Goal: Task Accomplishment & Management: Complete application form

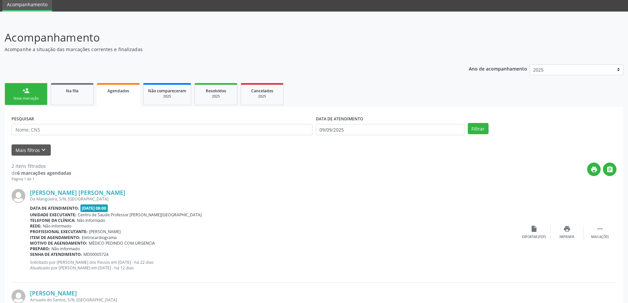
scroll to position [17, 0]
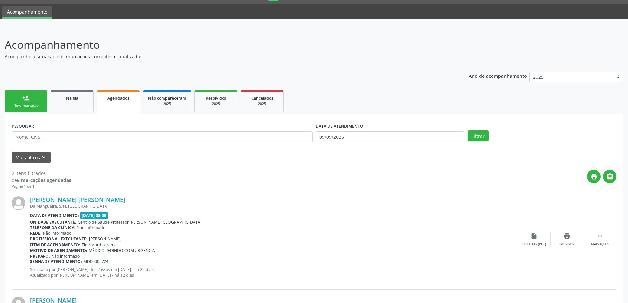
click at [29, 106] on div "Nova marcação" at bounding box center [26, 105] width 33 height 5
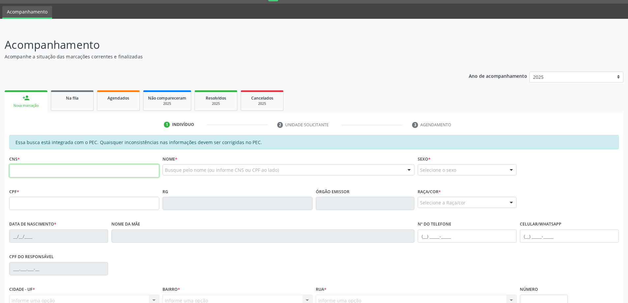
click at [42, 168] on input "text" at bounding box center [84, 170] width 150 height 13
type input "708 6055 7422 3982"
type input "21/06/1993"
type input "Maria Lcia Mendonca dos Santos"
type input "(82) 98718-1731"
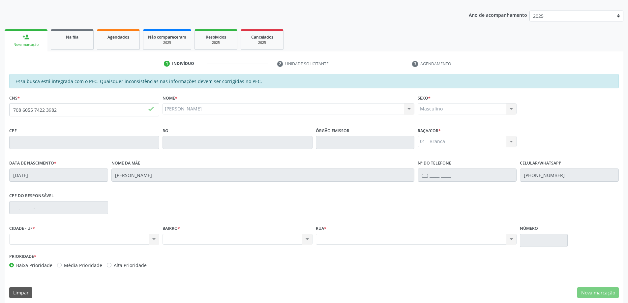
scroll to position [83, 0]
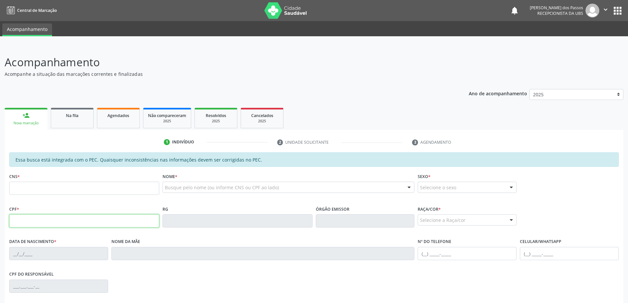
click at [33, 222] on input "text" at bounding box center [84, 220] width 150 height 13
type input "096.823.314-71"
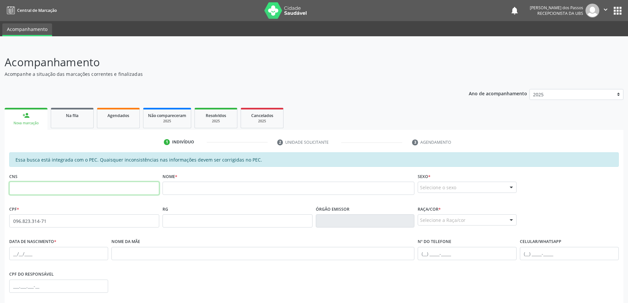
click at [29, 187] on input "text" at bounding box center [84, 188] width 150 height 13
type input "708 6055 7422 3982"
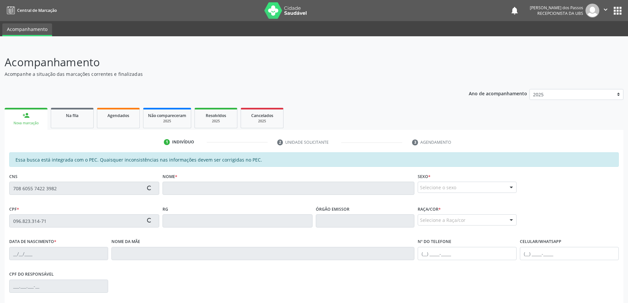
type input "[DATE]"
type input "[PERSON_NAME][DATE]"
type input "[PHONE_NUMBER]"
type input "S/N"
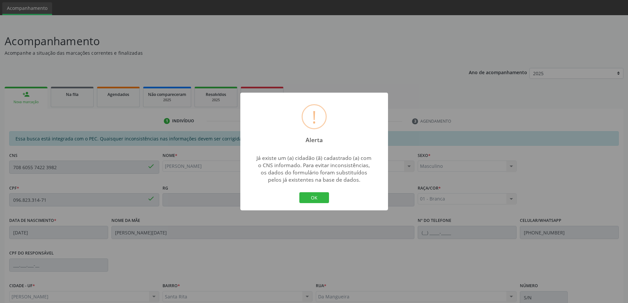
scroll to position [33, 0]
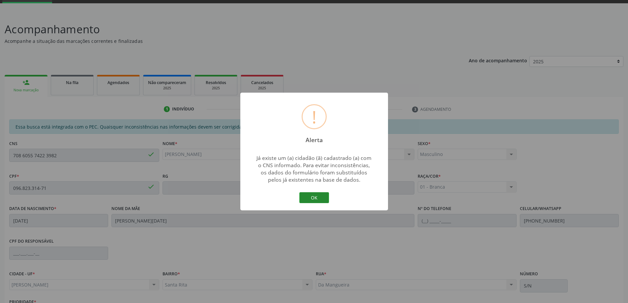
click at [308, 198] on button "OK" at bounding box center [315, 197] width 30 height 11
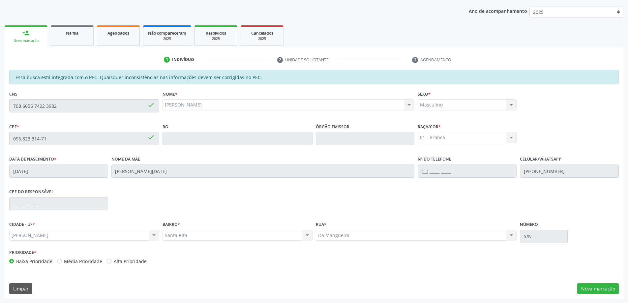
scroll to position [83, 0]
click at [590, 291] on button "Nova marcação" at bounding box center [599, 288] width 42 height 11
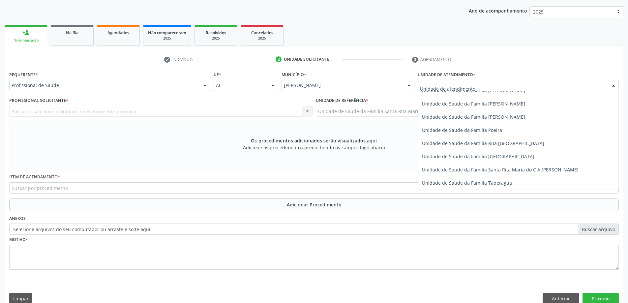
scroll to position [396, 0]
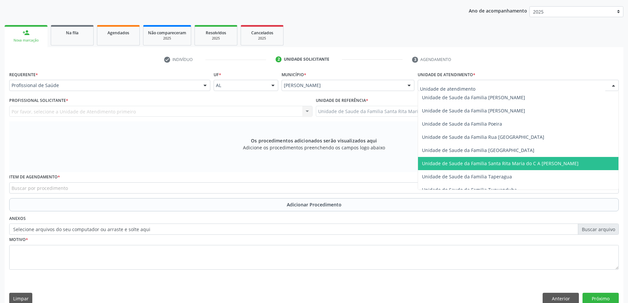
click at [466, 160] on span "Unidade de Saude da Familia Santa Rita Maria do C A [PERSON_NAME]" at bounding box center [518, 163] width 201 height 13
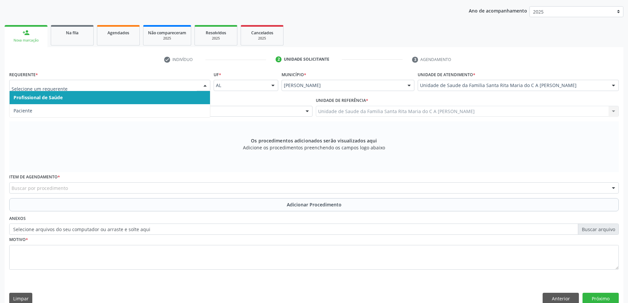
click at [153, 98] on span "Profissional de Saúde" at bounding box center [110, 97] width 201 height 13
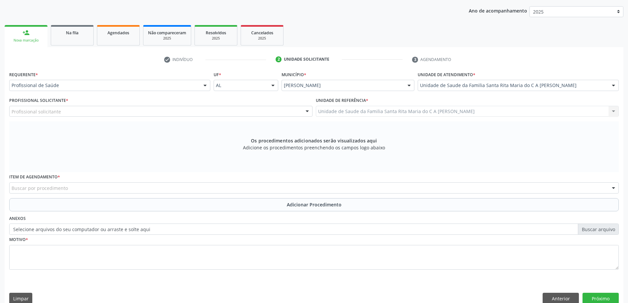
click at [142, 111] on div "Profissional solicitante" at bounding box center [161, 111] width 304 height 11
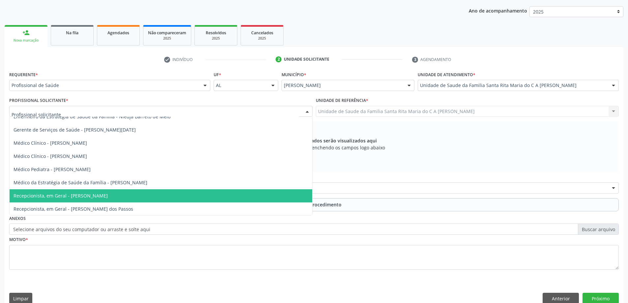
scroll to position [33, 0]
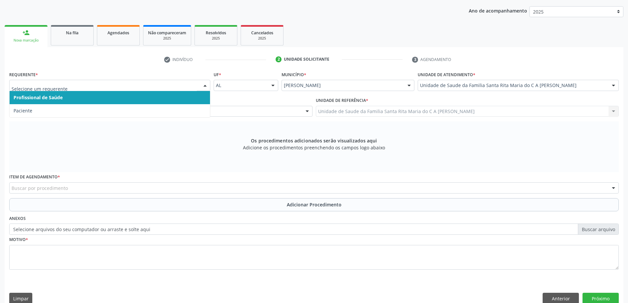
click at [95, 98] on span "Profissional de Saúde" at bounding box center [110, 97] width 201 height 13
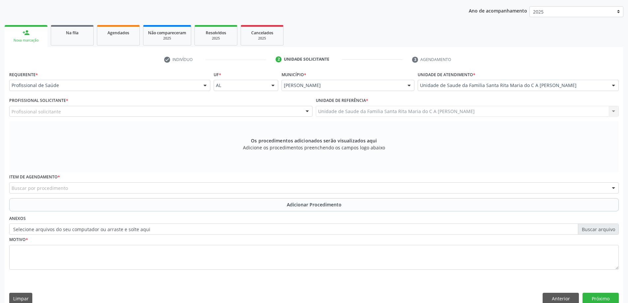
click at [97, 113] on div "Profissional solicitante" at bounding box center [161, 111] width 304 height 11
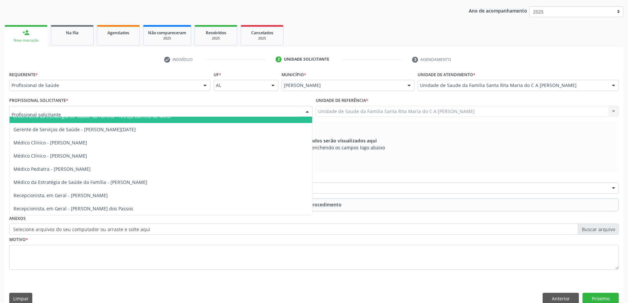
click at [84, 81] on div "Profissional de Saúde" at bounding box center [109, 85] width 201 height 11
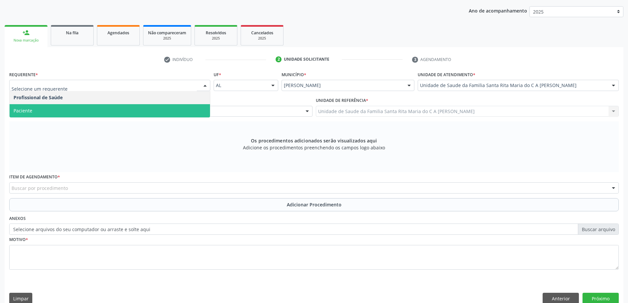
click at [87, 108] on span "Paciente" at bounding box center [110, 110] width 201 height 13
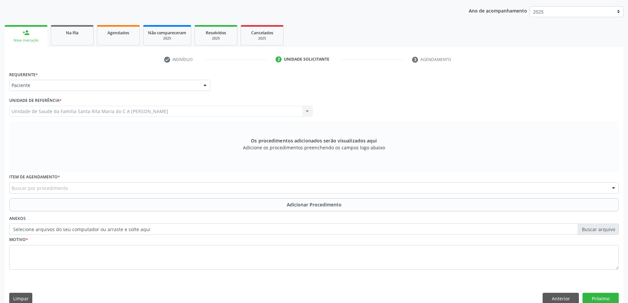
click at [92, 189] on div "Buscar por procedimento" at bounding box center [314, 187] width 610 height 11
click at [21, 191] on input "02010041" at bounding box center [309, 191] width 594 height 13
type input "0201020041"
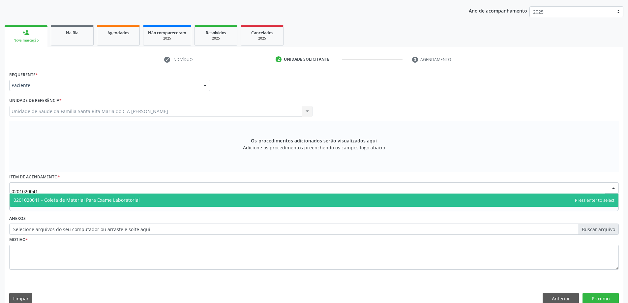
click at [58, 198] on span "0201020041 - Coleta de Material Para Exame Laboratorial" at bounding box center [77, 200] width 126 height 6
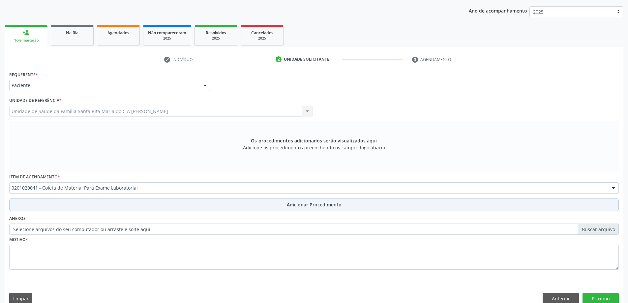
click at [57, 204] on button "Adicionar Procedimento" at bounding box center [314, 204] width 610 height 13
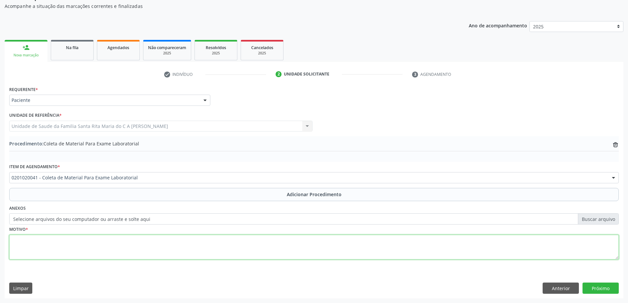
click at [41, 248] on textarea at bounding box center [314, 247] width 610 height 25
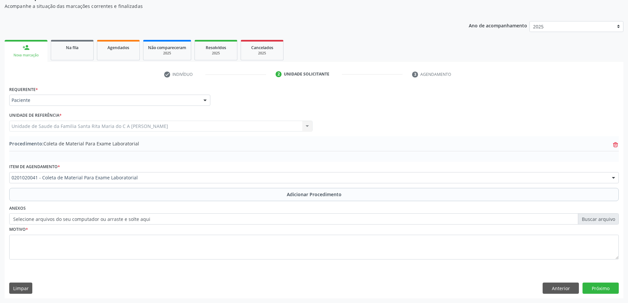
click at [617, 146] on icon "trash-outline icon" at bounding box center [616, 145] width 7 height 7
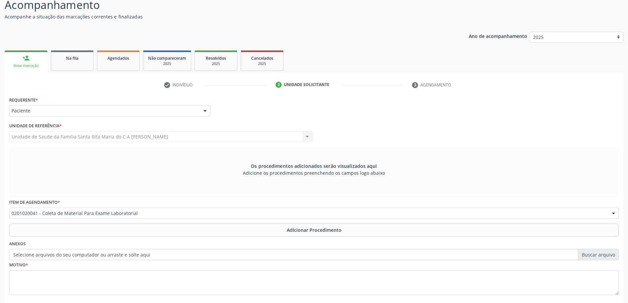
scroll to position [93, 0]
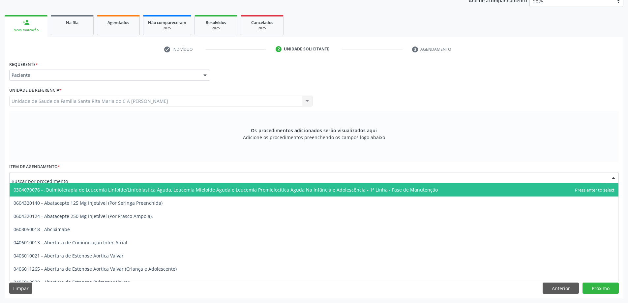
click at [614, 177] on div at bounding box center [614, 178] width 10 height 11
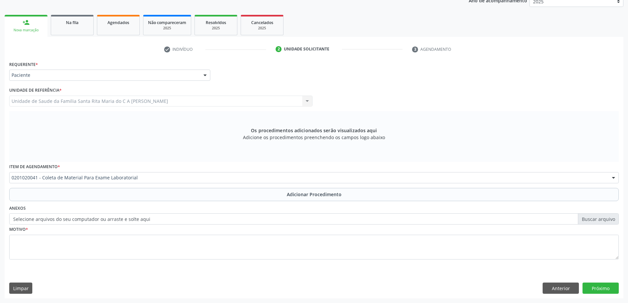
click at [158, 153] on div "Os procedimentos adicionados serão visualizados aqui Adicione os procedimentos …" at bounding box center [314, 136] width 610 height 51
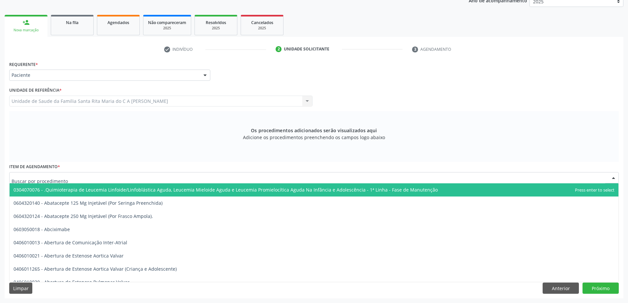
click at [74, 179] on input "text" at bounding box center [309, 181] width 594 height 13
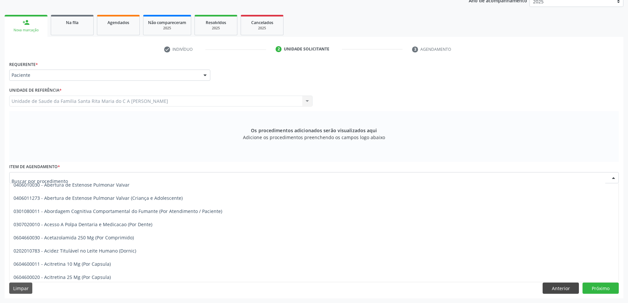
scroll to position [165, 0]
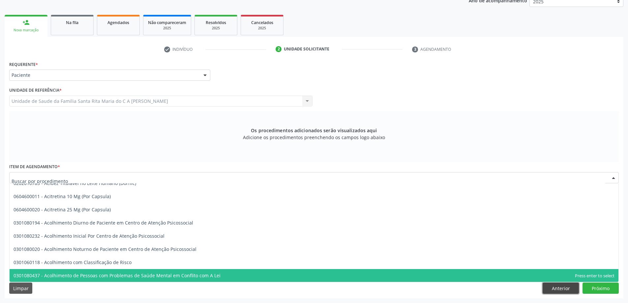
click at [549, 289] on button "Anterior" at bounding box center [561, 288] width 36 height 11
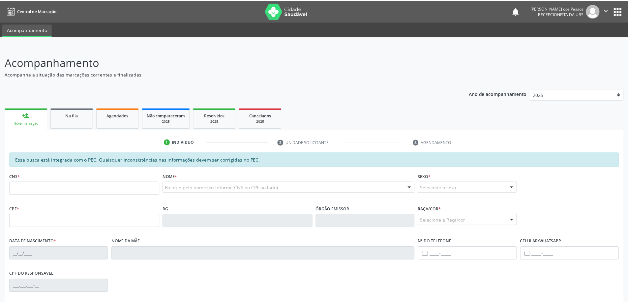
scroll to position [81, 0]
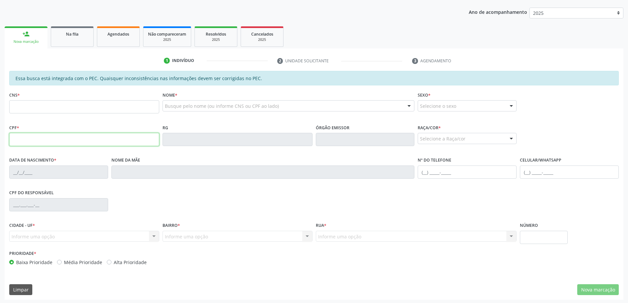
click at [27, 139] on input "text" at bounding box center [84, 139] width 150 height 13
click at [40, 138] on input "text" at bounding box center [84, 139] width 150 height 13
type input "155.093.904-17"
type input "704 2017 0626 1387"
type input "[DATE]"
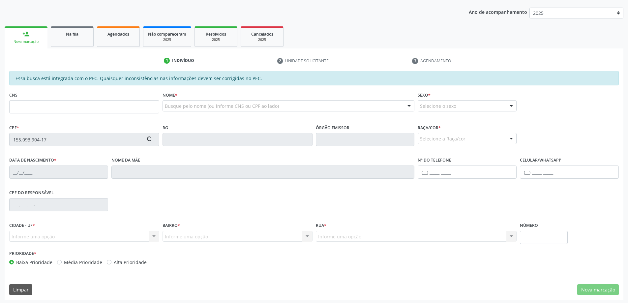
type input "[PERSON_NAME]"
type input "[PHONE_NUMBER]"
type input "15"
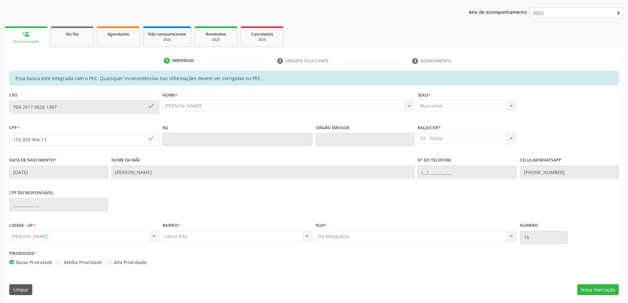
scroll to position [83, 0]
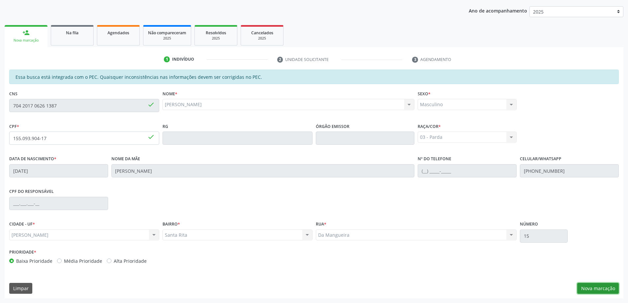
click at [606, 287] on button "Nova marcação" at bounding box center [599, 288] width 42 height 11
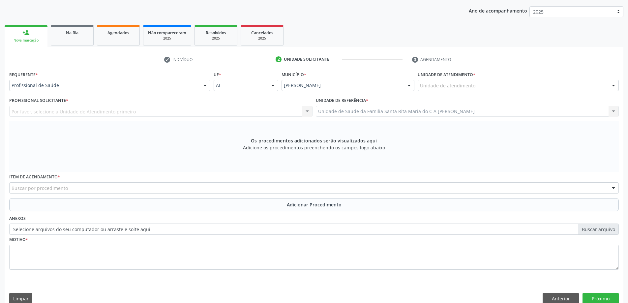
click at [446, 90] on div "Unidade de atendimento" at bounding box center [518, 85] width 201 height 11
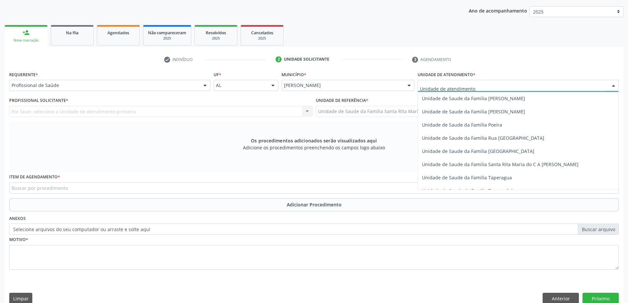
scroll to position [396, 0]
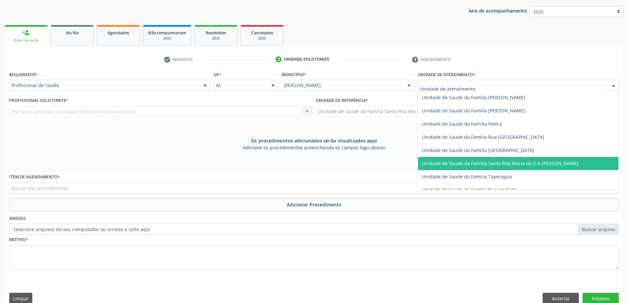
click at [447, 165] on span "Unidade de Saude da Familia Santa Rita Maria do C A [PERSON_NAME]" at bounding box center [500, 163] width 157 height 6
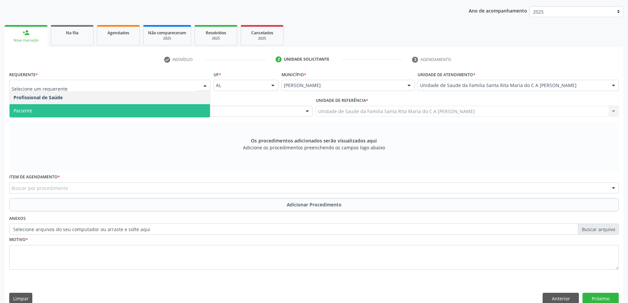
click at [114, 110] on span "Paciente" at bounding box center [110, 110] width 201 height 13
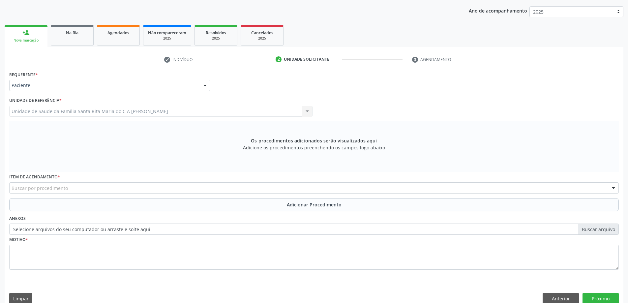
click at [93, 187] on div "Buscar por procedimento" at bounding box center [314, 187] width 610 height 11
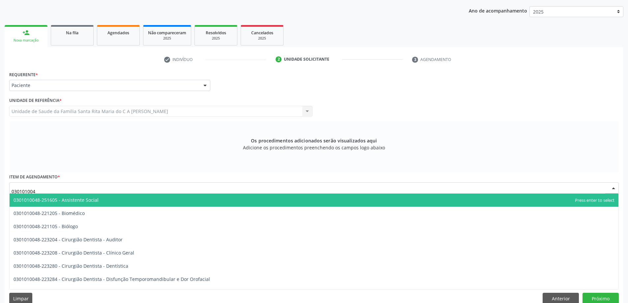
type input "0301010048"
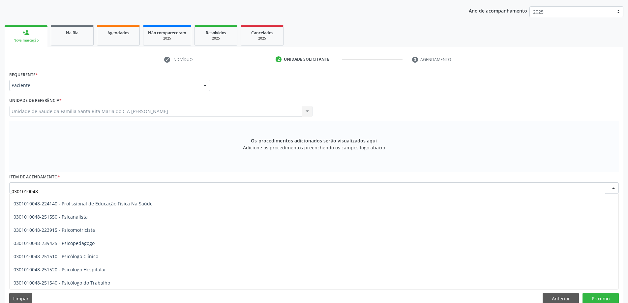
scroll to position [1056, 0]
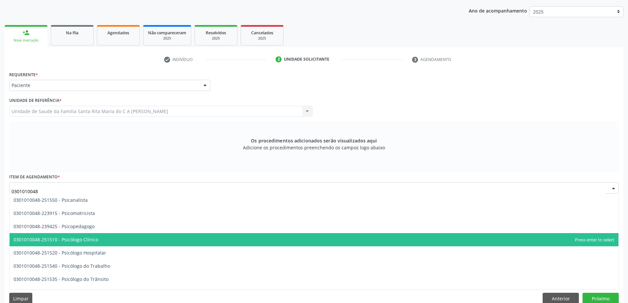
click at [112, 241] on span "0301010048-251510 - Psicólogo Clínico" at bounding box center [314, 239] width 609 height 13
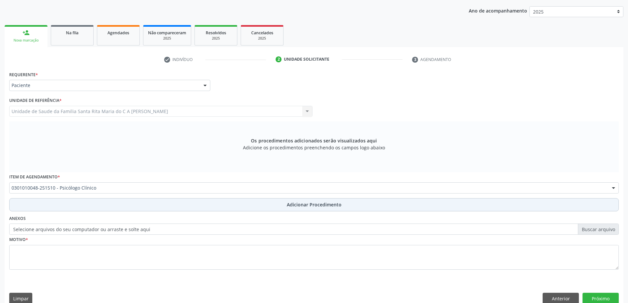
click at [85, 205] on button "Adicionar Procedimento" at bounding box center [314, 204] width 610 height 13
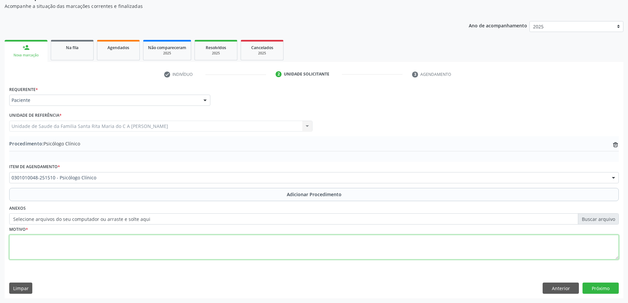
click at [30, 248] on textarea at bounding box center [314, 247] width 610 height 25
type textarea "i"
type textarea "INVESTIGAÇÃO TEA DRA BARBARA"
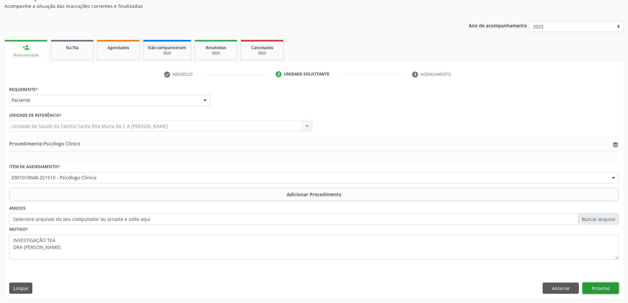
click at [608, 288] on button "Próximo" at bounding box center [601, 288] width 36 height 11
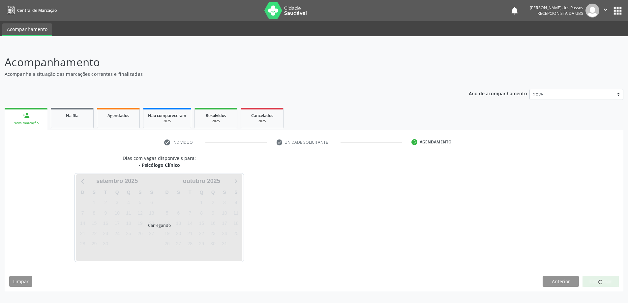
scroll to position [0, 0]
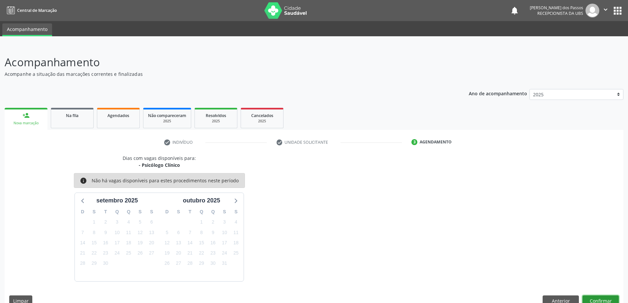
click at [601, 301] on button "Confirmar" at bounding box center [601, 301] width 36 height 11
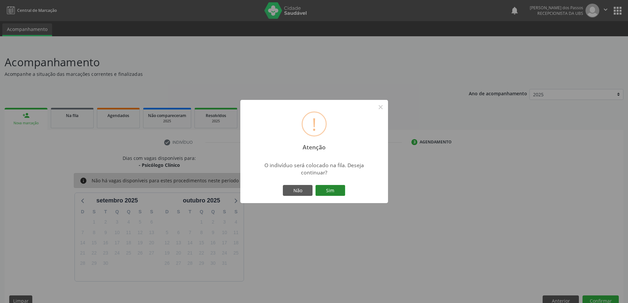
click at [327, 192] on button "Sim" at bounding box center [331, 190] width 30 height 11
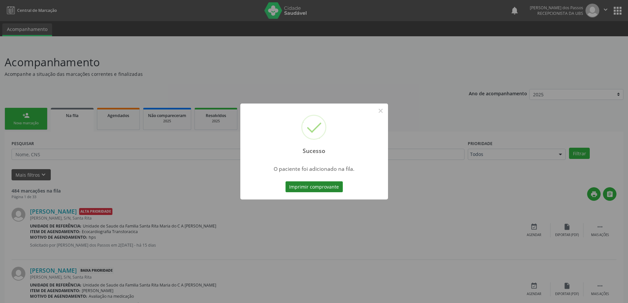
click at [327, 188] on button "Imprimir comprovante" at bounding box center [314, 186] width 57 height 11
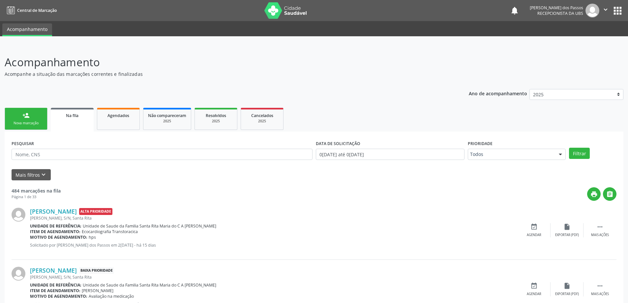
click at [33, 125] on div "Nova marcação" at bounding box center [26, 123] width 33 height 5
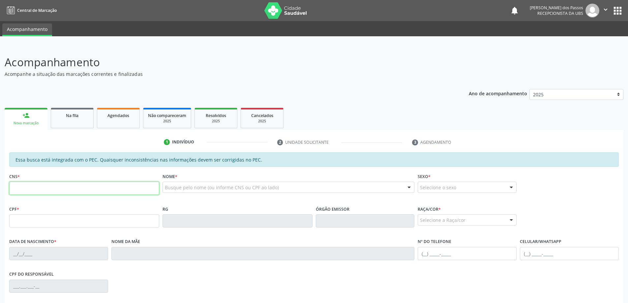
click at [51, 187] on input "text" at bounding box center [84, 188] width 150 height 13
type input "704 2017 0626 1387"
type input "155.093.904-17"
type input "24/04/2018"
type input "Fernanda da Silva Santos"
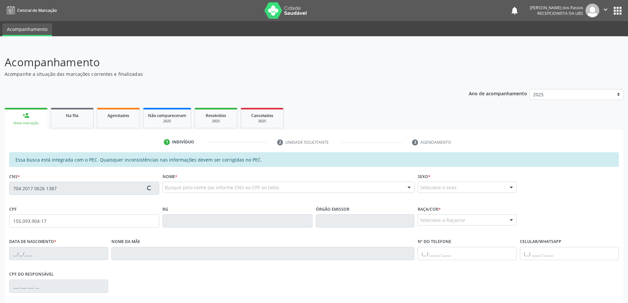
type input "(82) 99321-0396"
type input "15"
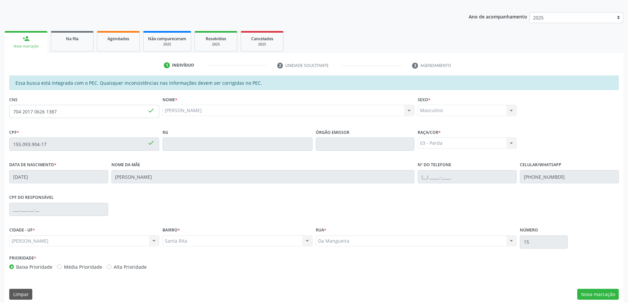
scroll to position [83, 0]
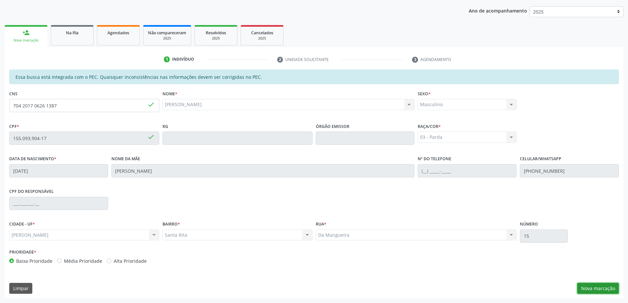
click at [596, 291] on button "Nova marcação" at bounding box center [599, 288] width 42 height 11
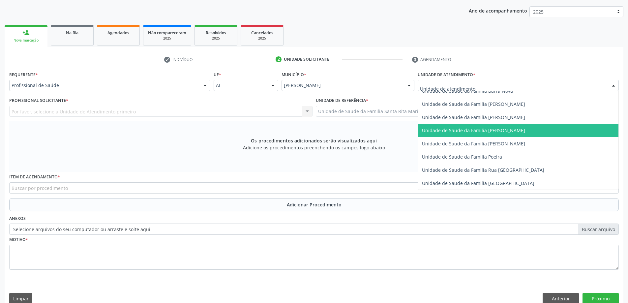
scroll to position [396, 0]
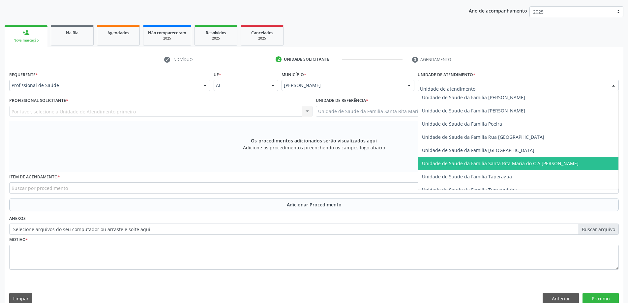
click at [433, 165] on span "Unidade de Saude da Familia Santa Rita Maria do C A [PERSON_NAME]" at bounding box center [500, 163] width 157 height 6
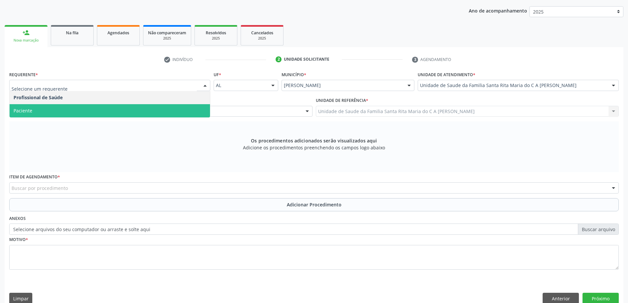
click at [107, 112] on span "Paciente" at bounding box center [110, 110] width 201 height 13
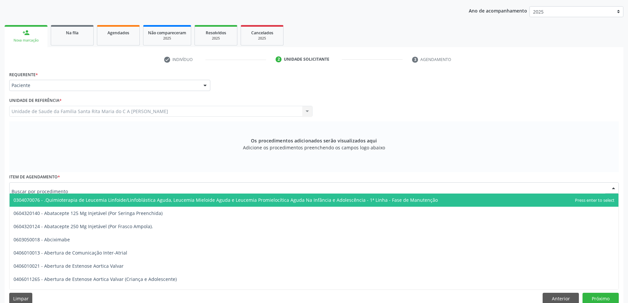
click at [112, 187] on div at bounding box center [314, 187] width 610 height 11
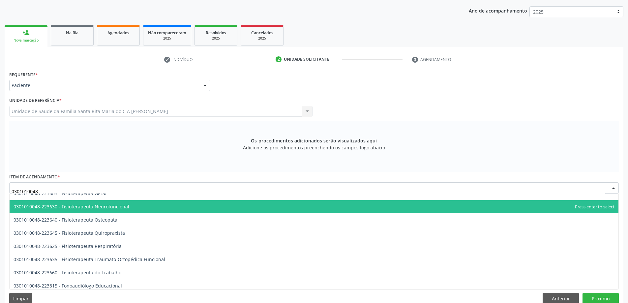
scroll to position [726, 0]
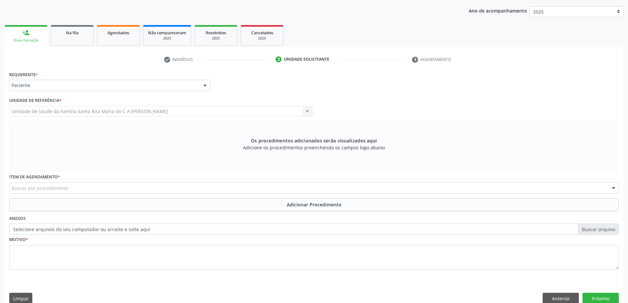
click at [91, 187] on div "Buscar por procedimento" at bounding box center [314, 187] width 610 height 11
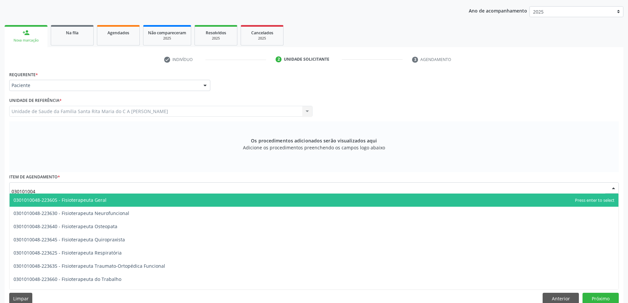
type input "0301010048"
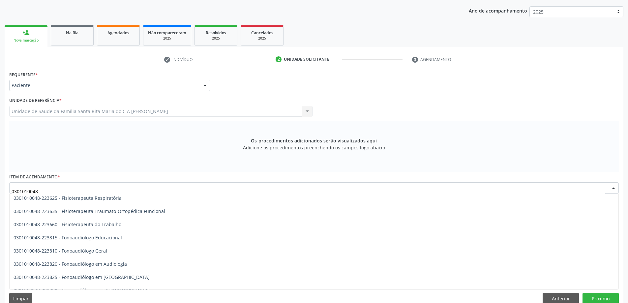
scroll to position [792, 0]
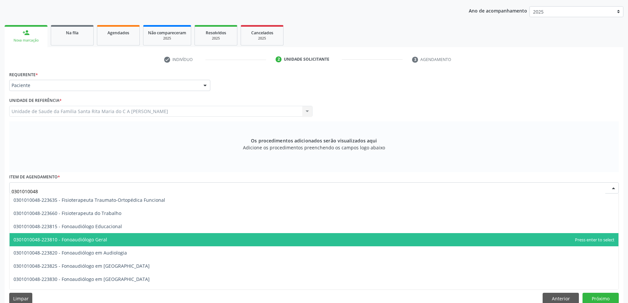
click at [112, 240] on span "0301010048-223810 - Fonoaudiólogo Geral" at bounding box center [314, 239] width 609 height 13
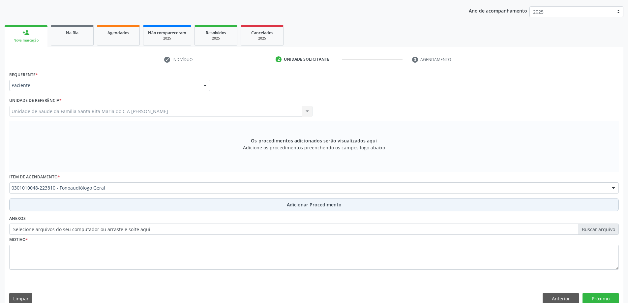
click at [100, 206] on button "Adicionar Procedimento" at bounding box center [314, 204] width 610 height 13
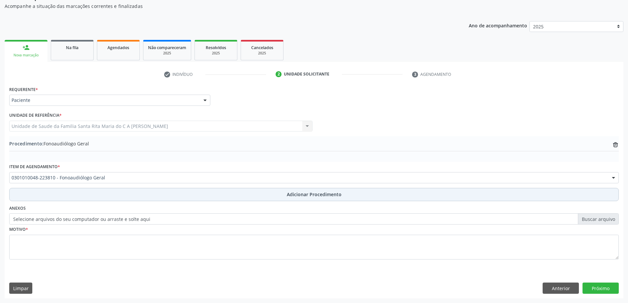
scroll to position [68, 0]
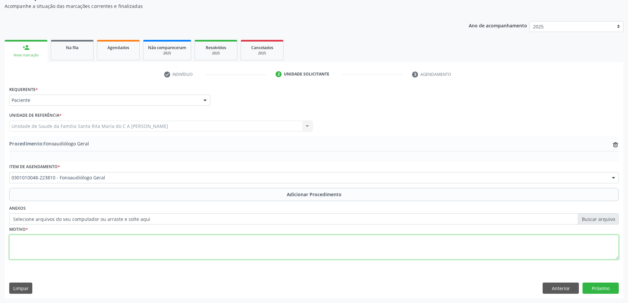
click at [86, 243] on textarea at bounding box center [314, 247] width 610 height 25
click at [57, 242] on textarea at bounding box center [314, 247] width 610 height 25
click at [12, 239] on textarea "DRA BARBARA" at bounding box center [314, 247] width 610 height 25
type textarea "SOLICITADO PELA DRA BARBARA"
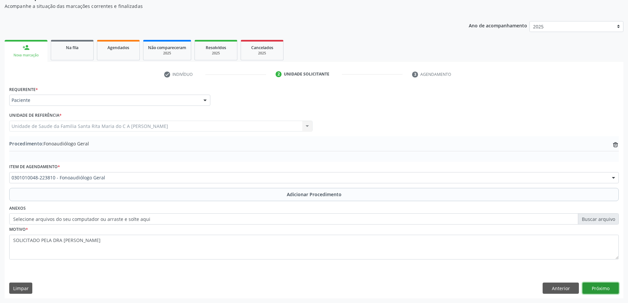
click at [596, 291] on button "Próximo" at bounding box center [601, 288] width 36 height 11
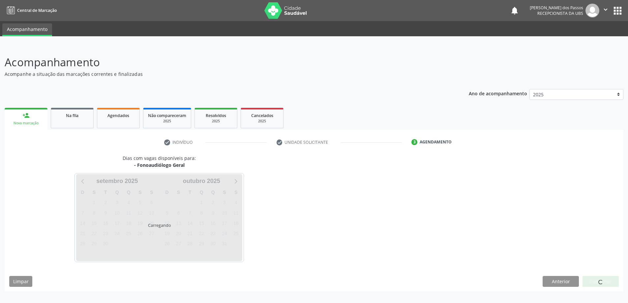
scroll to position [0, 0]
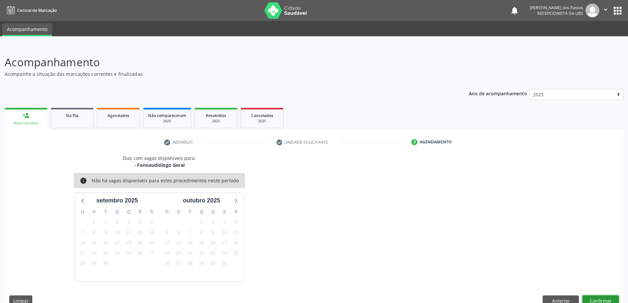
click at [600, 299] on button "Confirmar" at bounding box center [601, 301] width 36 height 11
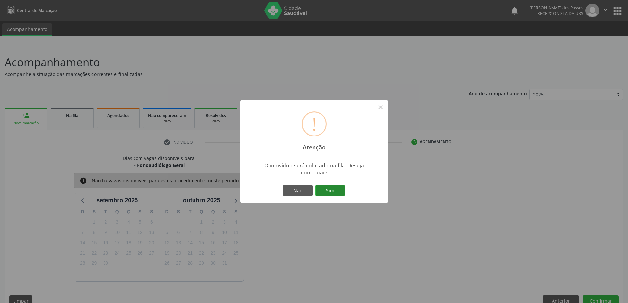
click at [333, 190] on button "Sim" at bounding box center [331, 190] width 30 height 11
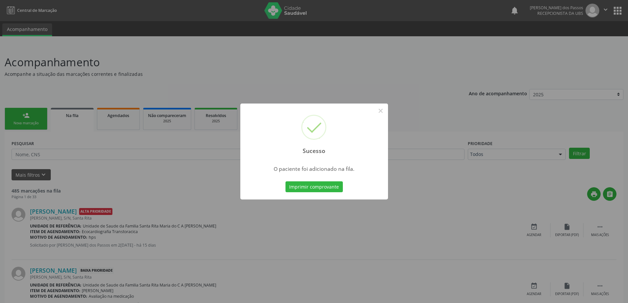
click at [333, 190] on button "Imprimir comprovante" at bounding box center [314, 186] width 57 height 11
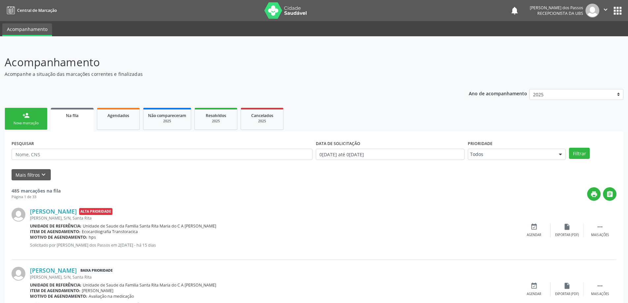
click at [34, 124] on div "Nova marcação" at bounding box center [26, 123] width 33 height 5
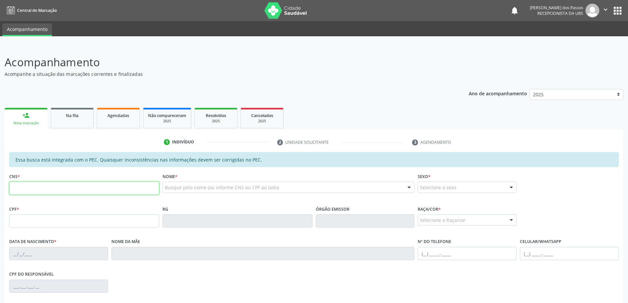
click at [44, 190] on input "text" at bounding box center [84, 188] width 150 height 13
type input "704 2017 0626 1387"
type input "155.093.904-17"
type input "24/04/2018"
type input "Fernanda da Silva Santos"
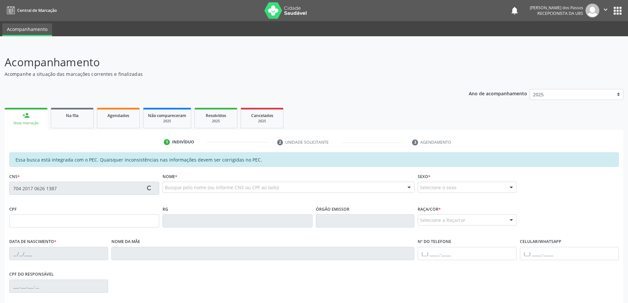
type input "(82) 99321-0396"
type input "15"
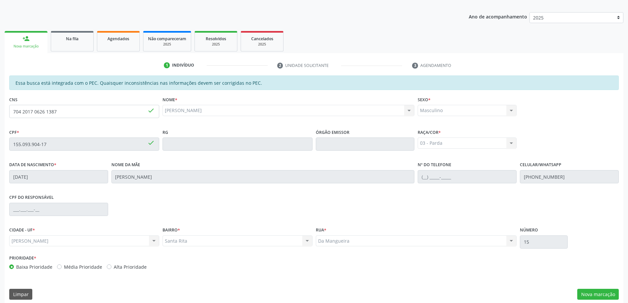
scroll to position [83, 0]
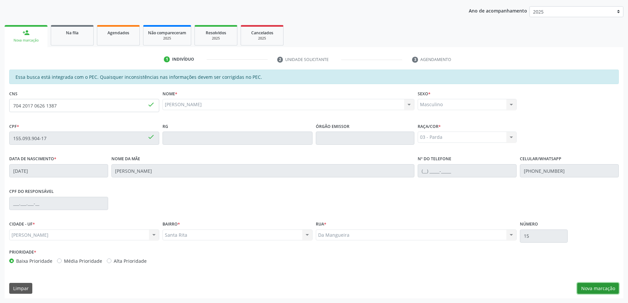
click at [587, 290] on button "Nova marcação" at bounding box center [599, 288] width 42 height 11
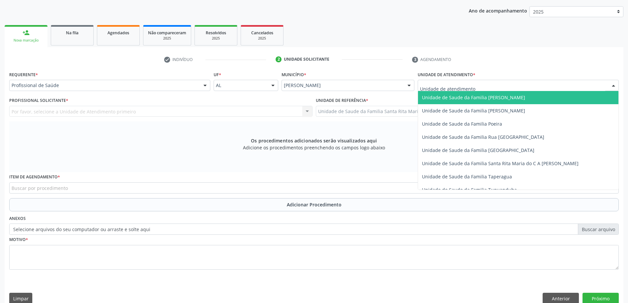
scroll to position [429, 0]
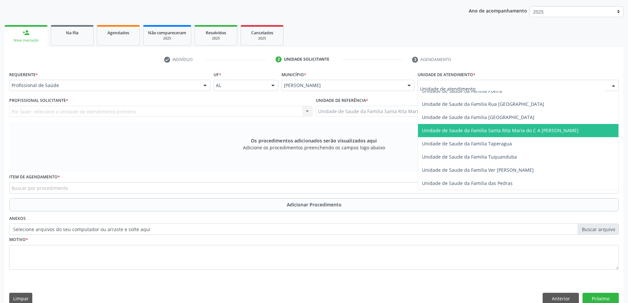
click at [455, 133] on span "Unidade de Saude da Familia Santa Rita Maria do C A [PERSON_NAME]" at bounding box center [500, 130] width 157 height 6
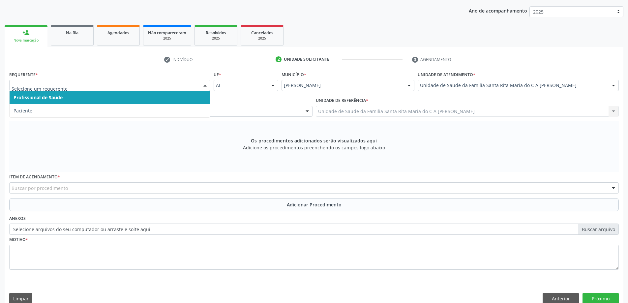
click at [177, 100] on span "Profissional de Saúde" at bounding box center [110, 97] width 201 height 13
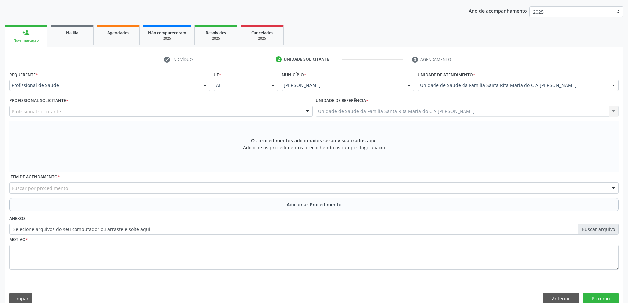
click at [174, 111] on div "Profissional solicitante" at bounding box center [161, 111] width 304 height 11
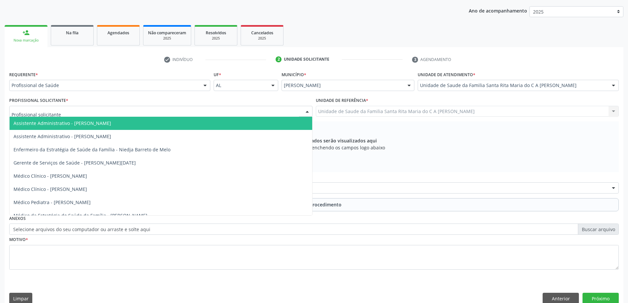
click at [42, 109] on input "text" at bounding box center [156, 114] width 288 height 13
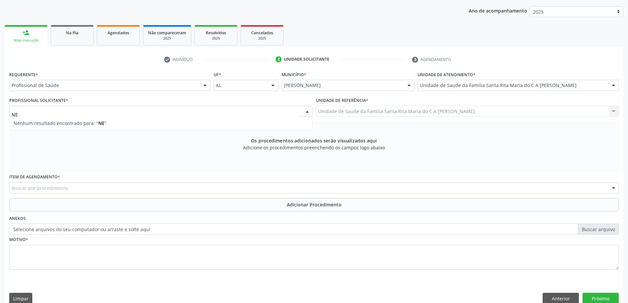
type input "N"
type input "0"
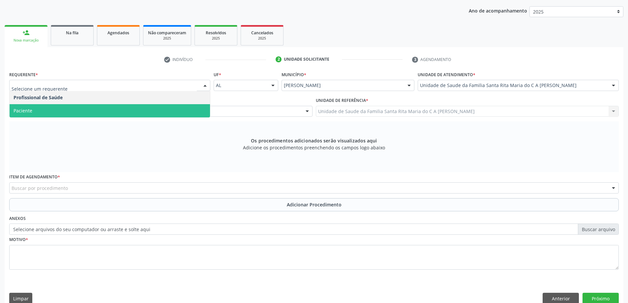
click at [45, 112] on span "Paciente" at bounding box center [110, 110] width 201 height 13
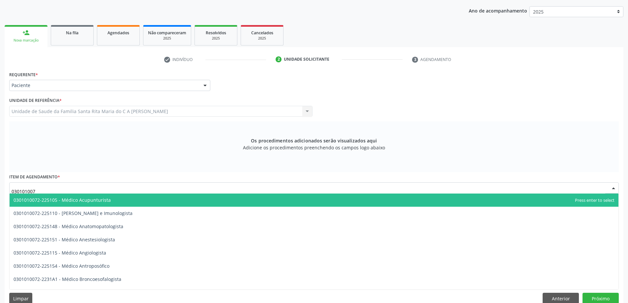
type input "0301010072"
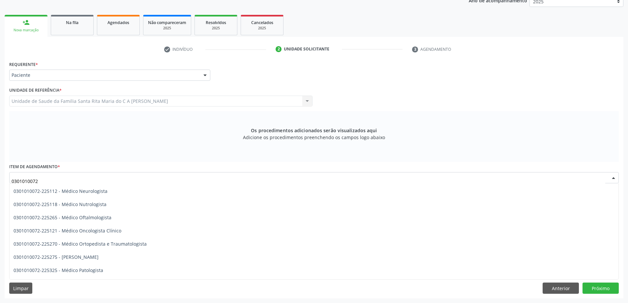
scroll to position [518, 0]
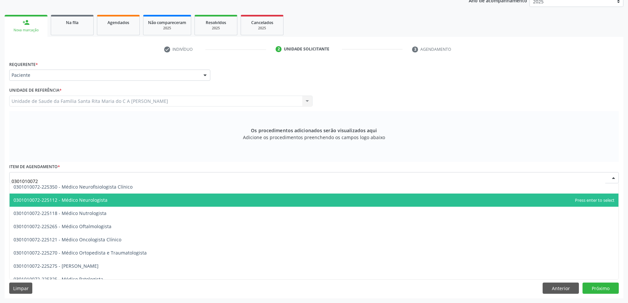
click at [78, 199] on span "0301010072-225112 - Médico Neurologista" at bounding box center [61, 200] width 94 height 6
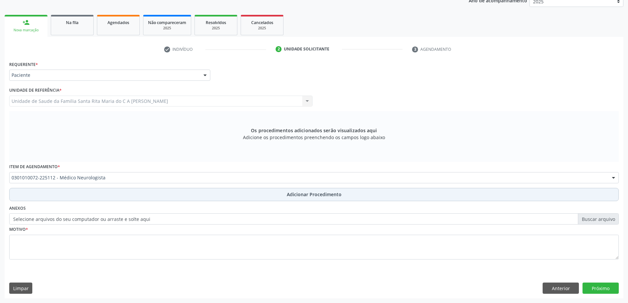
click at [73, 195] on button "Adicionar Procedimento" at bounding box center [314, 194] width 610 height 13
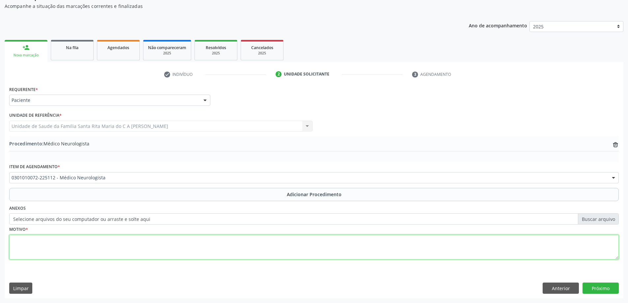
click at [54, 242] on textarea at bounding box center [314, 247] width 610 height 25
click at [11, 240] on textarea "INVESTIGAÇÃO TEA?" at bounding box center [314, 247] width 610 height 25
click at [64, 239] on textarea "INVESTIGAÇÃO TEA?" at bounding box center [314, 247] width 610 height 25
click at [12, 240] on textarea "INVESTIGAÇÃO TEA? PARA NEUROPSICOLOGO" at bounding box center [314, 247] width 610 height 25
type textarea "OBS INVESTIGAÇÃO TEA? PARA NEUROPSICOLOGO"
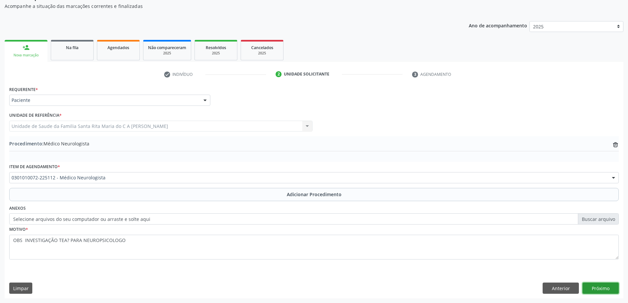
click at [599, 289] on button "Próximo" at bounding box center [601, 288] width 36 height 11
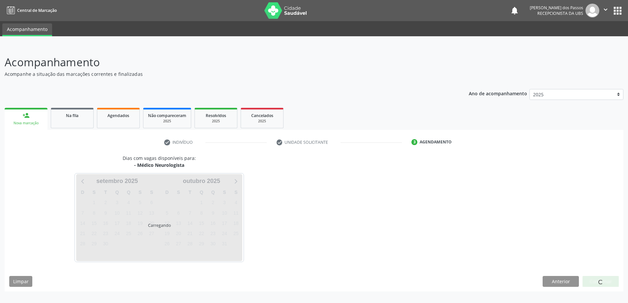
scroll to position [0, 0]
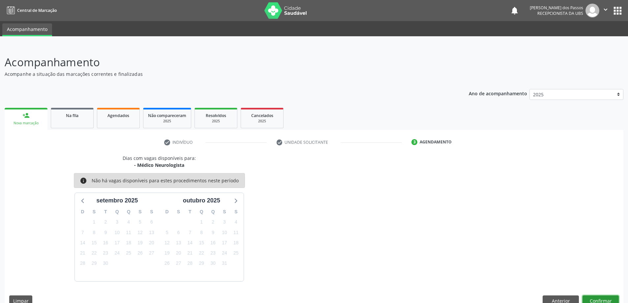
click at [598, 299] on button "Confirmar" at bounding box center [601, 301] width 36 height 11
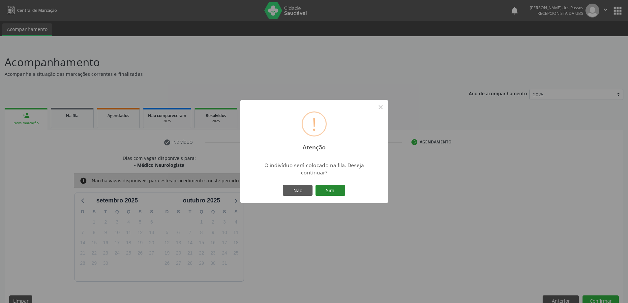
click at [338, 192] on button "Sim" at bounding box center [331, 190] width 30 height 11
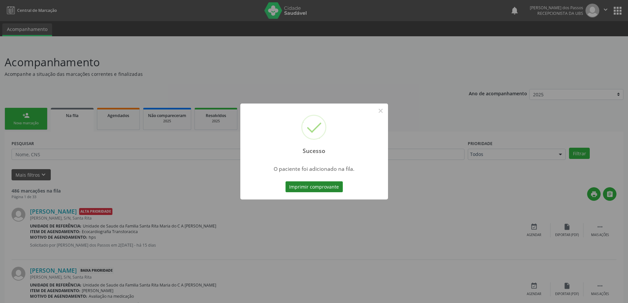
click at [333, 187] on button "Imprimir comprovante" at bounding box center [314, 186] width 57 height 11
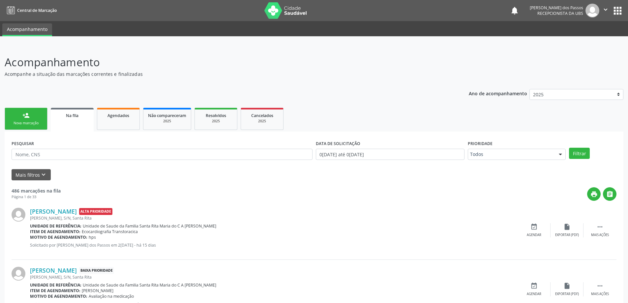
click at [16, 121] on div "Nova marcação" at bounding box center [26, 123] width 33 height 5
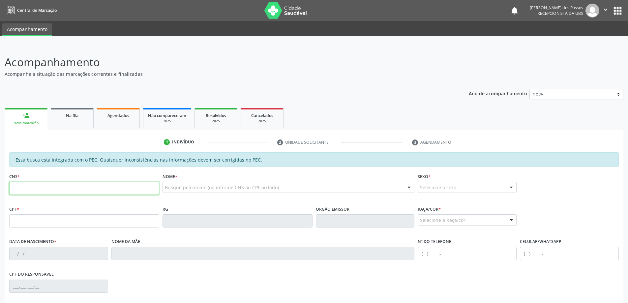
click at [48, 187] on input "text" at bounding box center [84, 188] width 150 height 13
type input "704 2017 0626 1387"
type input "155.093.904-17"
type input "24/04/2018"
type input "Fernanda da Silva Santos"
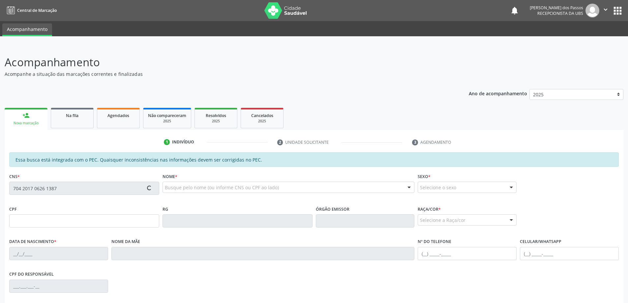
type input "(82) 99321-0396"
type input "15"
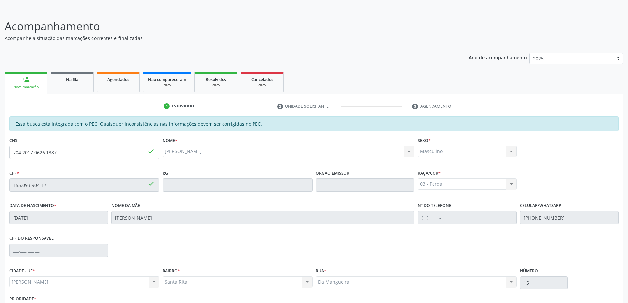
scroll to position [83, 0]
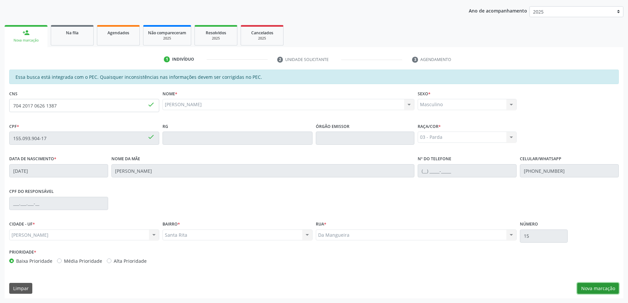
click at [609, 287] on button "Nova marcação" at bounding box center [599, 288] width 42 height 11
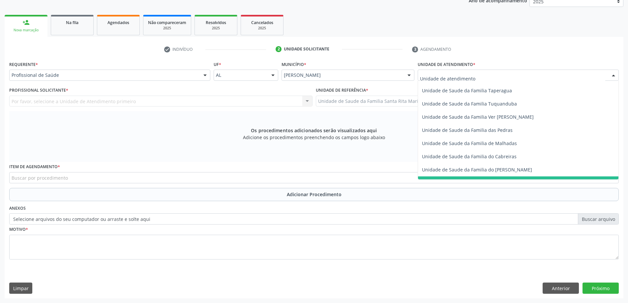
scroll to position [456, 0]
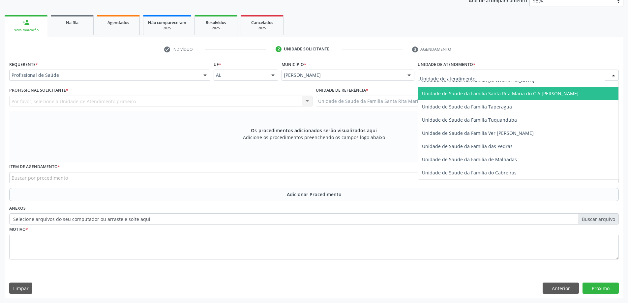
click at [426, 94] on span "Unidade de Saude da Familia Santa Rita Maria do C A [PERSON_NAME]" at bounding box center [500, 93] width 157 height 6
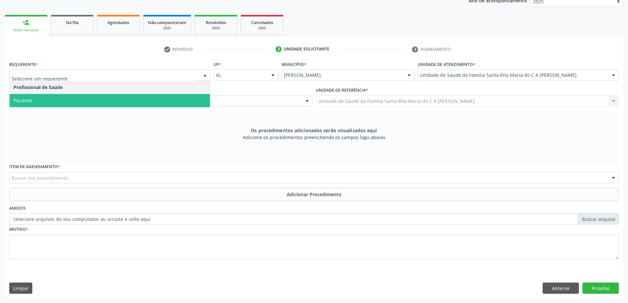
click at [104, 105] on span "Paciente" at bounding box center [110, 100] width 201 height 13
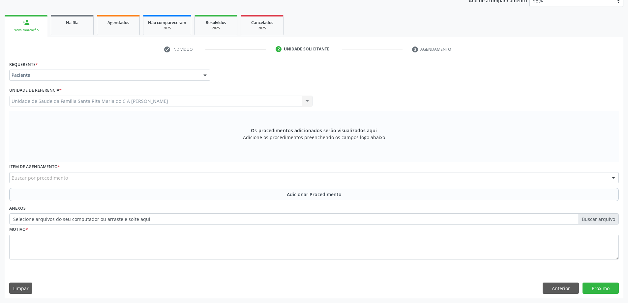
click at [90, 177] on div "Buscar por procedimento" at bounding box center [314, 177] width 610 height 11
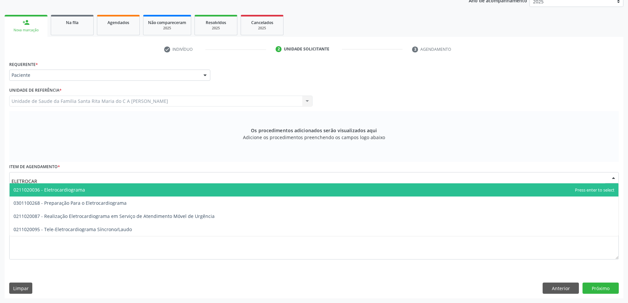
type input "ELETROCARD"
click at [90, 192] on span "0211020036 - Eletrocardiograma" at bounding box center [314, 189] width 609 height 13
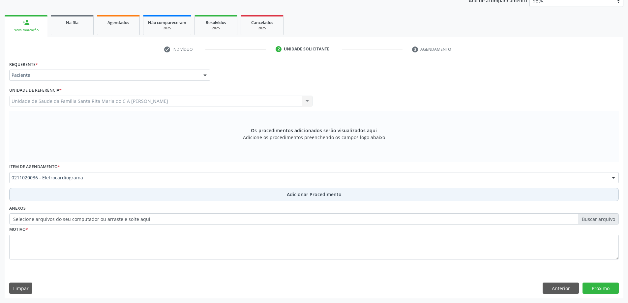
click at [90, 191] on button "Adicionar Procedimento" at bounding box center [314, 194] width 610 height 13
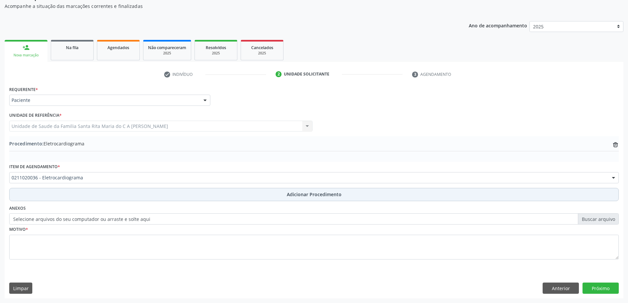
scroll to position [68, 0]
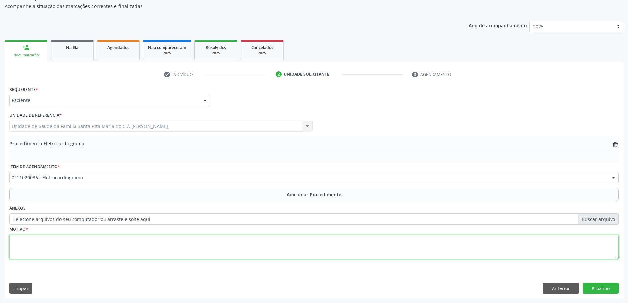
click at [84, 246] on textarea at bounding box center [314, 247] width 610 height 25
type textarea "SOLICITADO PELA DRA BARBARA"
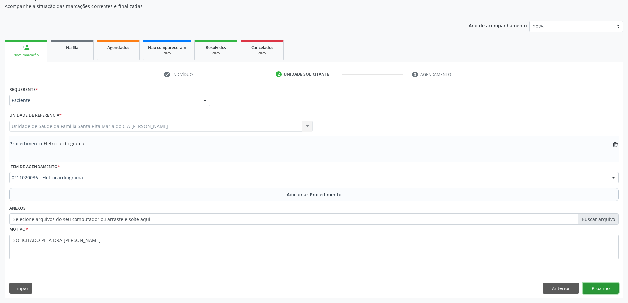
click at [610, 285] on button "Próximo" at bounding box center [601, 288] width 36 height 11
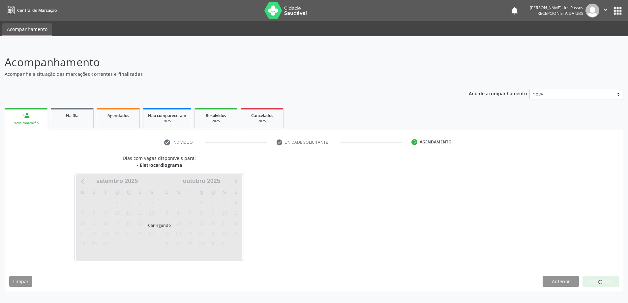
scroll to position [0, 0]
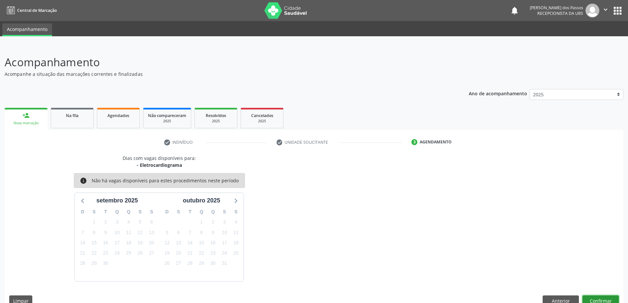
click at [600, 300] on button "Confirmar" at bounding box center [601, 301] width 36 height 11
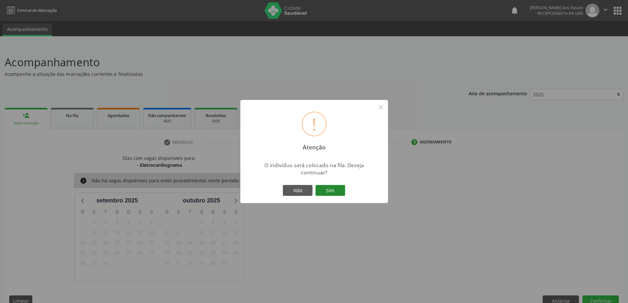
click at [324, 190] on button "Sim" at bounding box center [331, 190] width 30 height 11
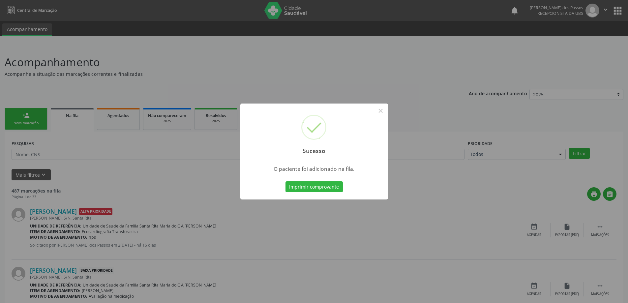
click at [324, 190] on button "Imprimir comprovante" at bounding box center [314, 186] width 57 height 11
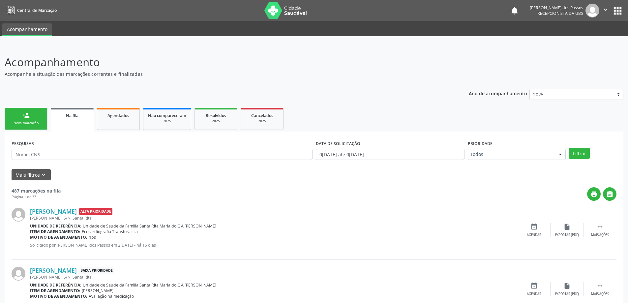
click at [23, 115] on div "person_add" at bounding box center [25, 115] width 7 height 7
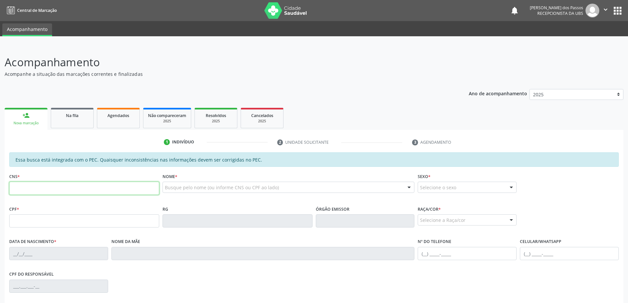
click at [24, 190] on input "text" at bounding box center [84, 188] width 150 height 13
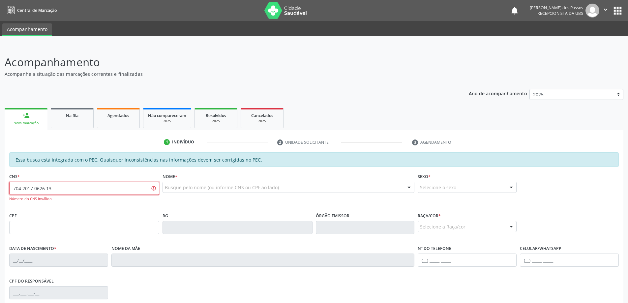
type input "704 2017 0626 1387"
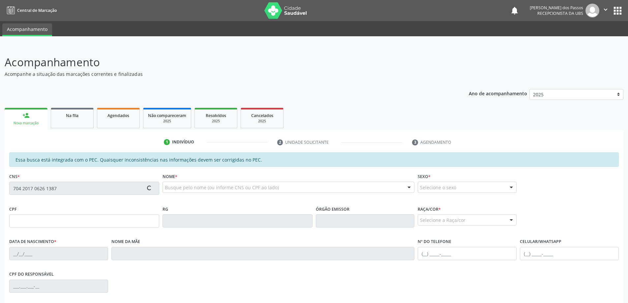
type input "155.093.904-17"
type input "24/04/2018"
type input "Fernanda da Silva Santos"
type input "(82) 99321-0396"
type input "15"
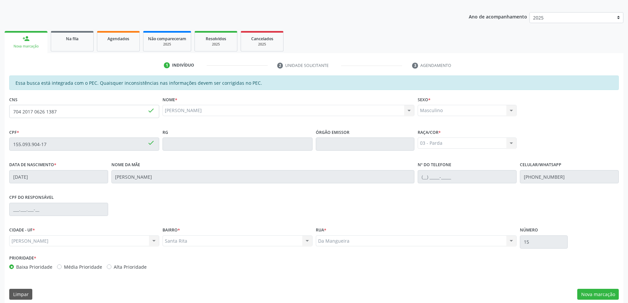
scroll to position [83, 0]
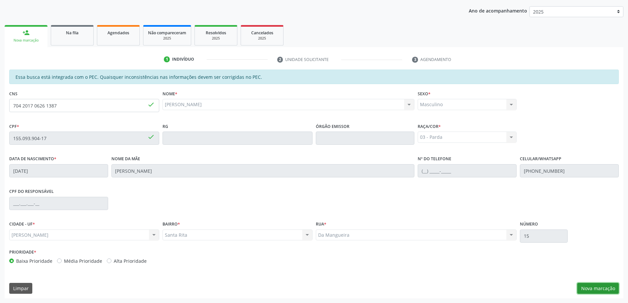
click at [592, 291] on button "Nova marcação" at bounding box center [599, 288] width 42 height 11
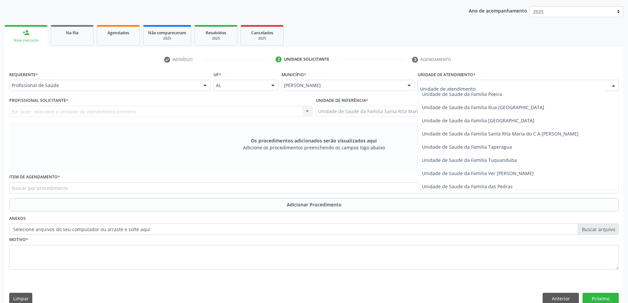
scroll to position [423, 0]
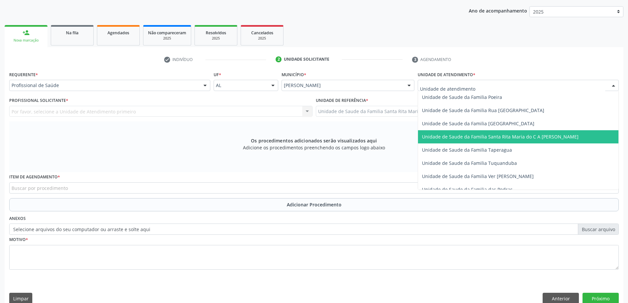
click at [438, 139] on span "Unidade de Saude da Familia Santa Rita Maria do C A [PERSON_NAME]" at bounding box center [500, 137] width 157 height 6
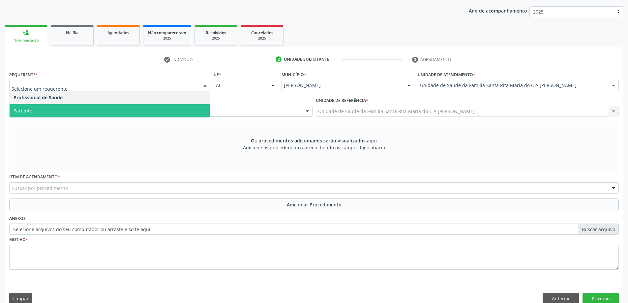
click at [80, 107] on span "Paciente" at bounding box center [110, 110] width 201 height 13
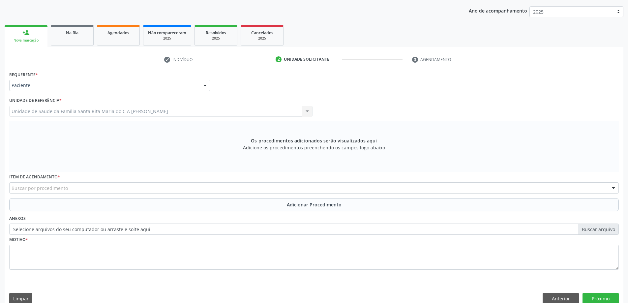
click at [72, 186] on div "Buscar por procedimento" at bounding box center [314, 187] width 610 height 11
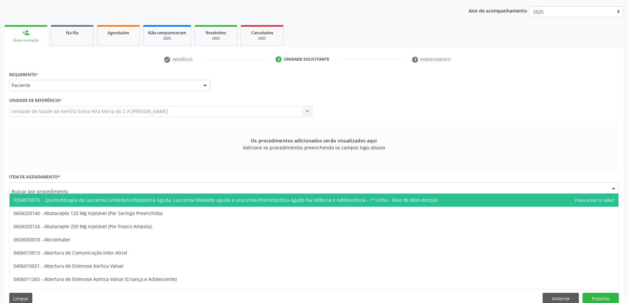
click at [68, 188] on input "text" at bounding box center [309, 191] width 594 height 13
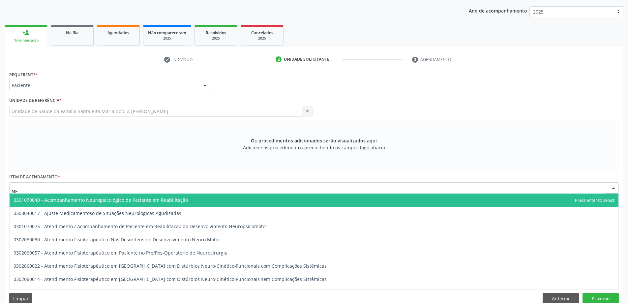
type input "N"
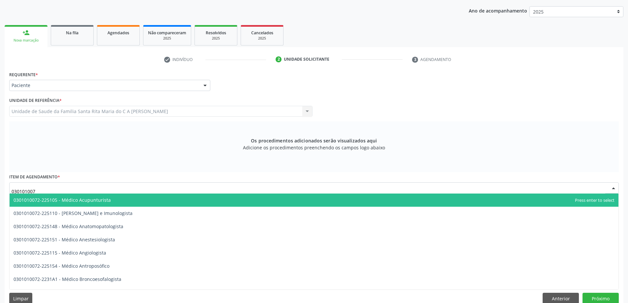
type input "0301010072"
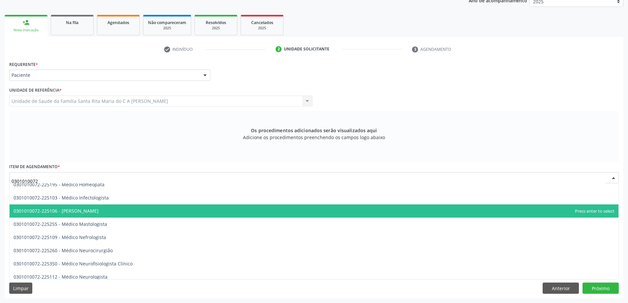
scroll to position [451, 0]
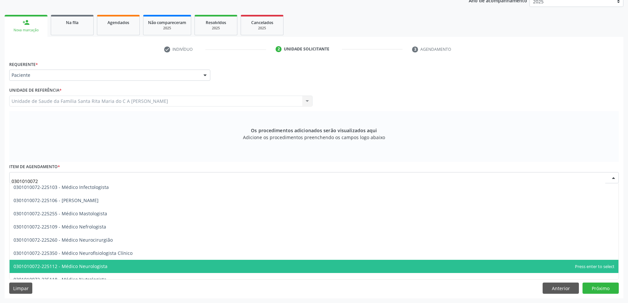
click at [113, 264] on span "0301010072-225112 - Médico Neurologista" at bounding box center [314, 266] width 609 height 13
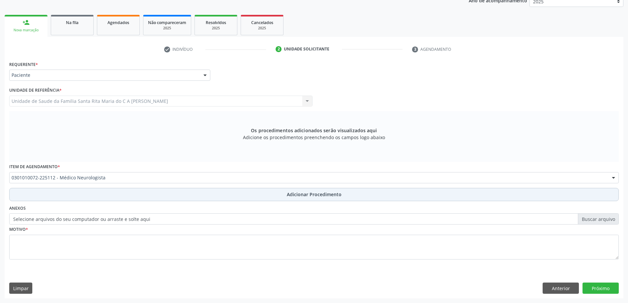
click at [60, 196] on button "Adicionar Procedimento" at bounding box center [314, 194] width 610 height 13
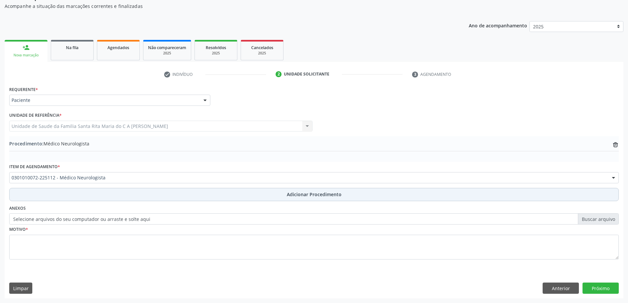
scroll to position [68, 0]
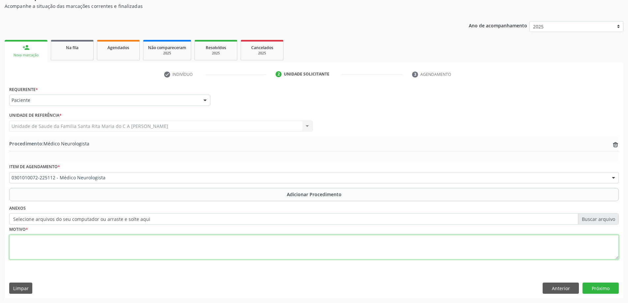
click at [30, 251] on textarea at bounding box center [314, 247] width 610 height 25
type textarea "OBS PARA NEUROPEDIATRA"
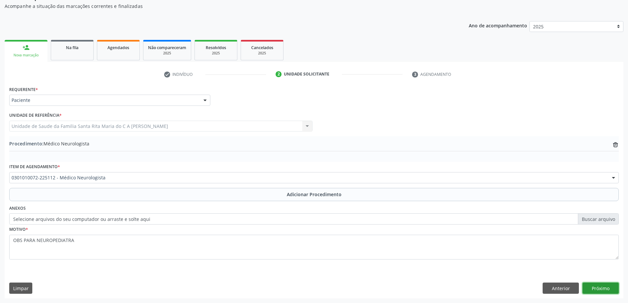
click at [594, 285] on button "Próximo" at bounding box center [601, 288] width 36 height 11
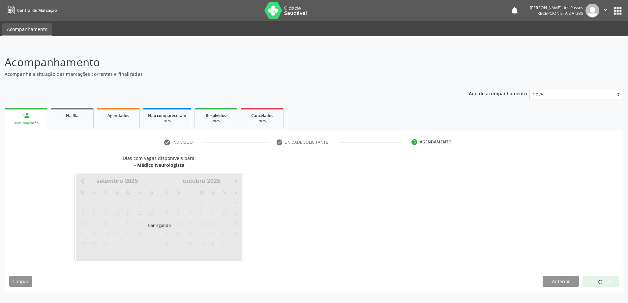
scroll to position [0, 0]
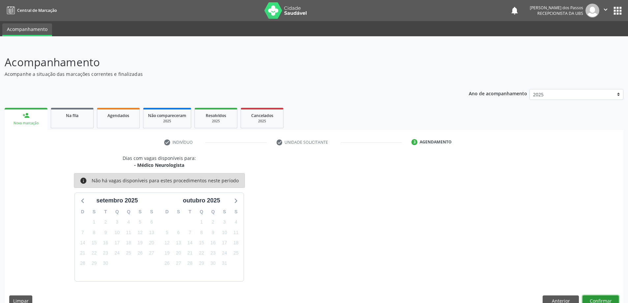
click at [602, 301] on button "Confirmar" at bounding box center [601, 301] width 36 height 11
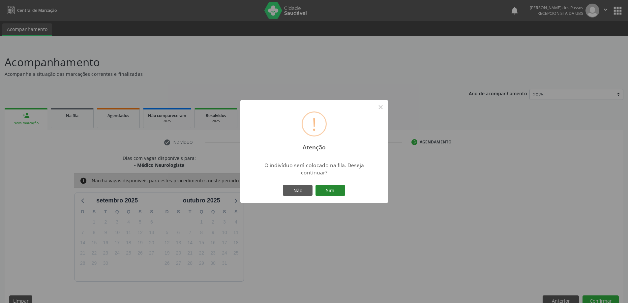
click at [335, 191] on button "Sim" at bounding box center [331, 190] width 30 height 11
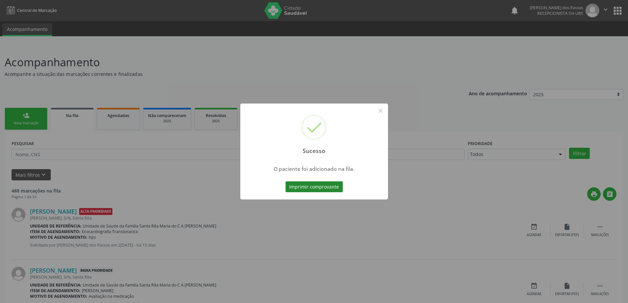
click at [335, 191] on button "Imprimir comprovante" at bounding box center [314, 186] width 57 height 11
